Goal: Navigation & Orientation: Find specific page/section

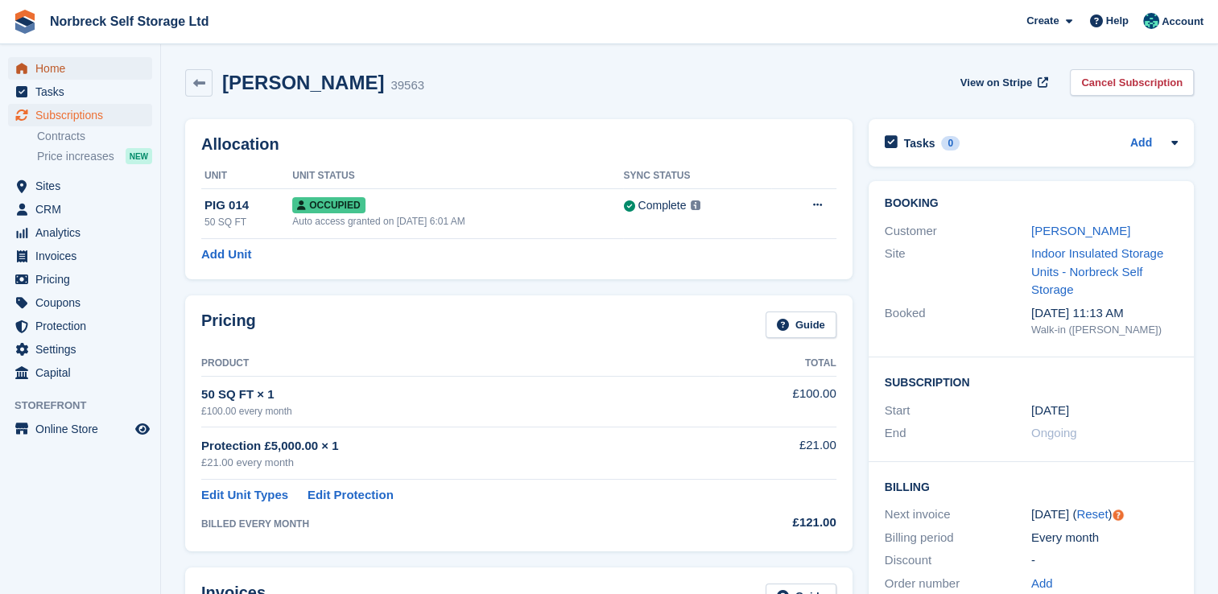
click at [64, 70] on span "Home" at bounding box center [83, 68] width 97 height 23
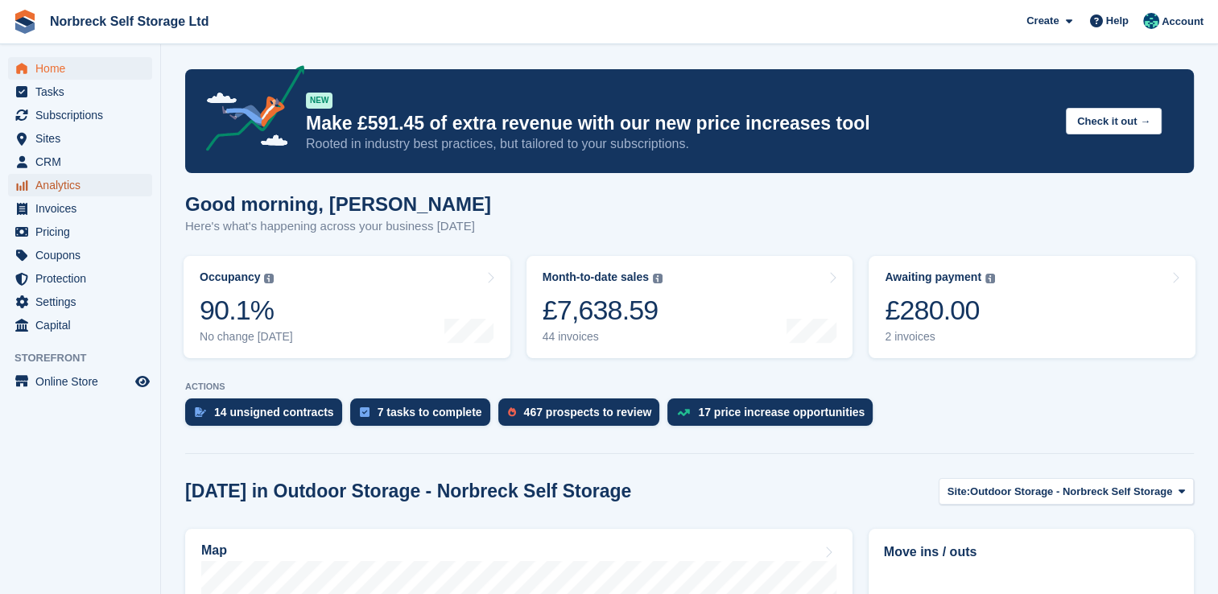
click at [59, 190] on span "Analytics" at bounding box center [83, 185] width 97 height 23
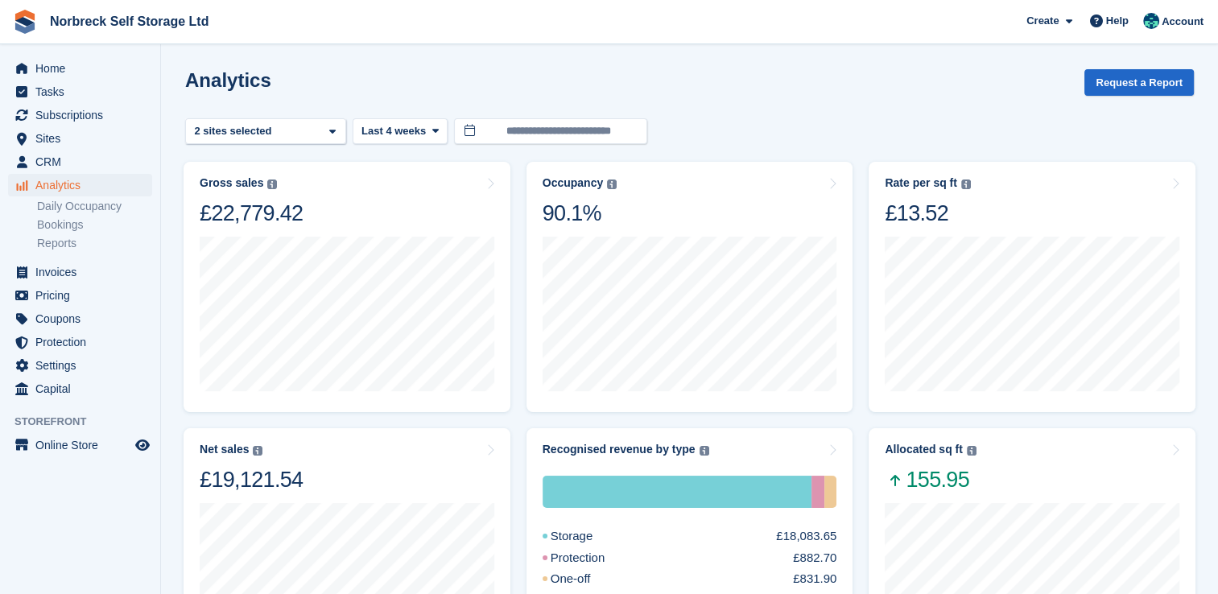
click at [337, 130] on span at bounding box center [332, 132] width 13 height 13
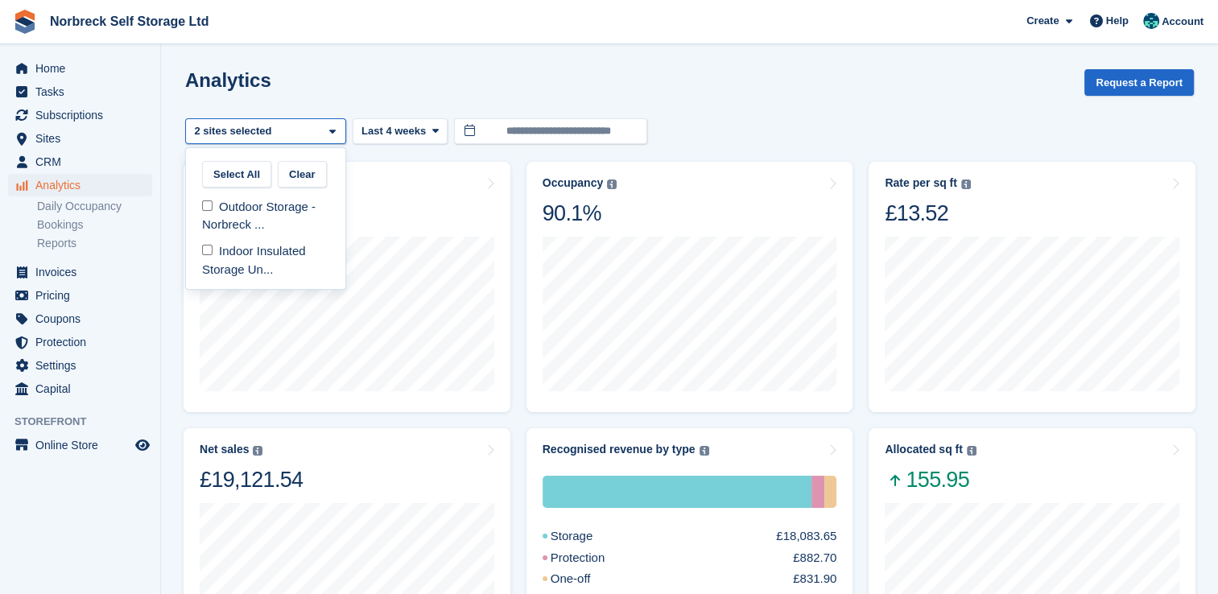
click at [321, 217] on div "Outdoor Storage - Norbreck ..." at bounding box center [265, 216] width 147 height 44
select select "****"
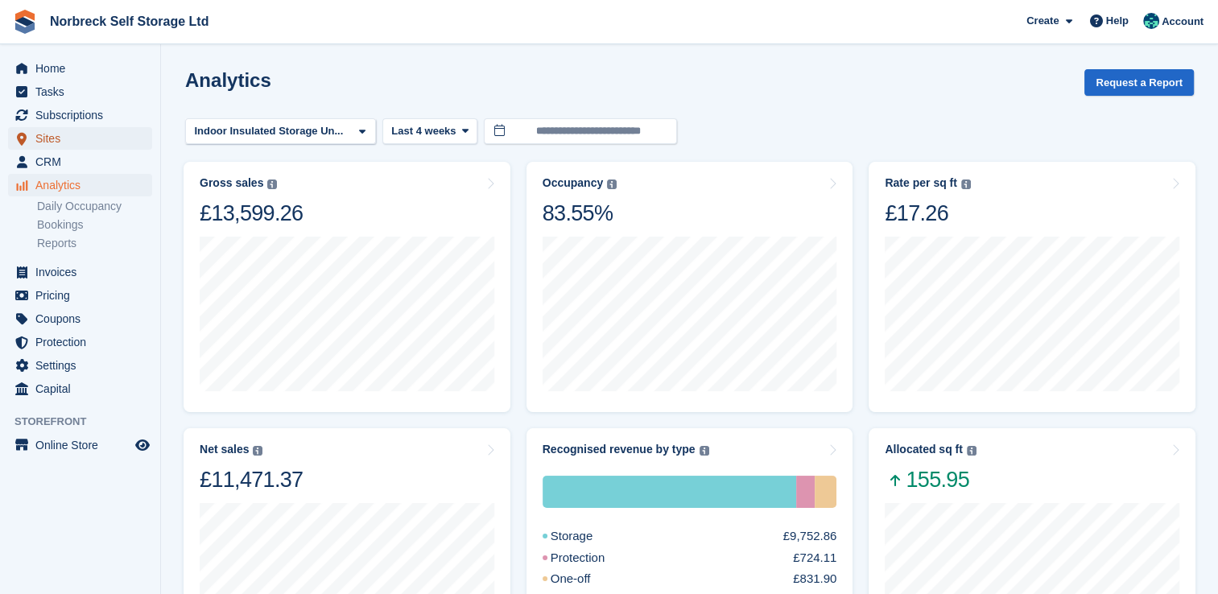
click at [71, 134] on span "Sites" at bounding box center [83, 138] width 97 height 23
